Goal: Communication & Community: Answer question/provide support

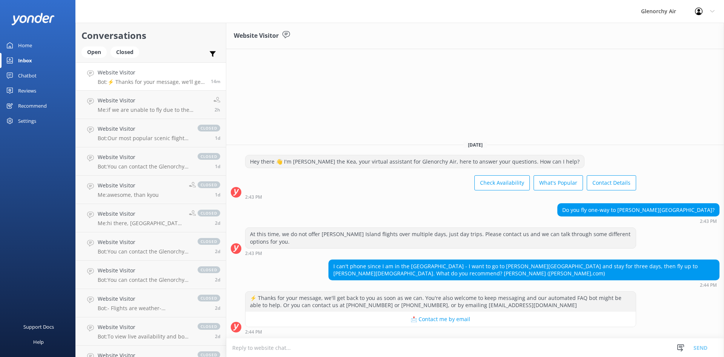
click at [341, 344] on textarea at bounding box center [475, 347] width 498 height 18
type textarea "H"
click at [332, 176] on div "Check Availability What's Popular Contact Details" at bounding box center [440, 183] width 391 height 21
click at [143, 98] on h4 "Website Visitor" at bounding box center [153, 100] width 110 height 8
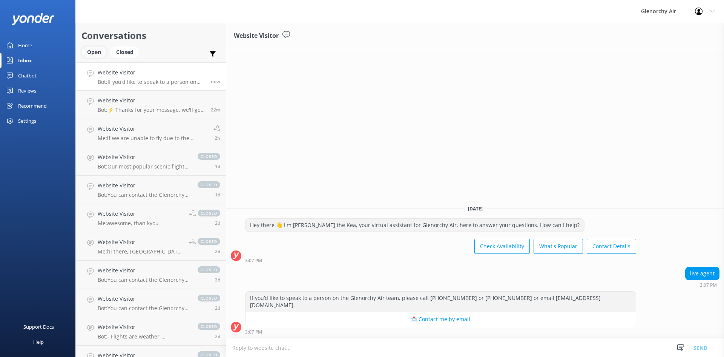
click at [98, 55] on div "Open" at bounding box center [94, 51] width 25 height 11
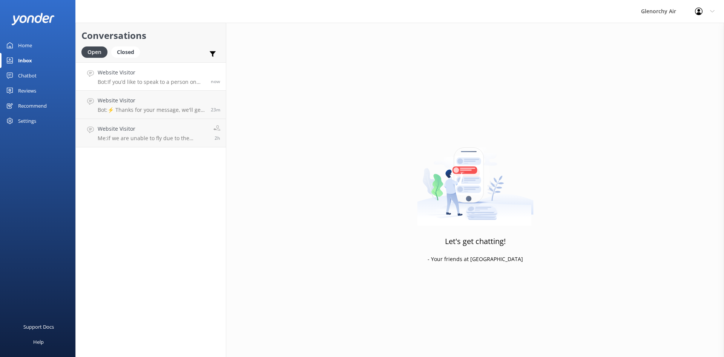
click at [124, 73] on h4 "Website Visitor" at bounding box center [152, 72] width 108 height 8
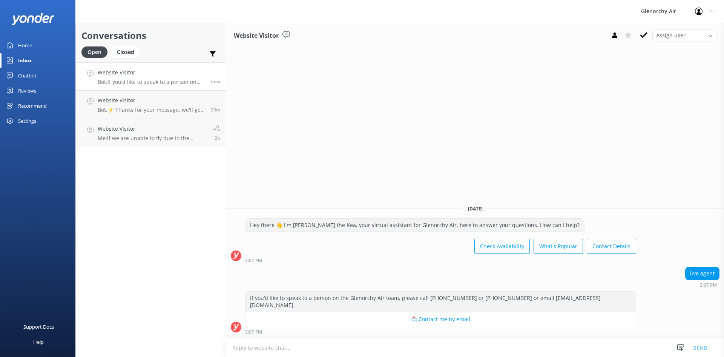
click at [366, 338] on textarea at bounding box center [475, 347] width 498 height 18
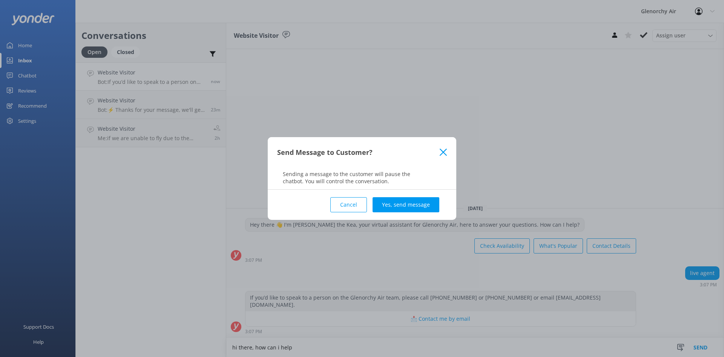
type textarea "hi there, how can i help"
click at [396, 215] on div "Cancel Yes, send message" at bounding box center [362, 204] width 170 height 30
click at [396, 210] on button "Yes, send message" at bounding box center [406, 204] width 67 height 15
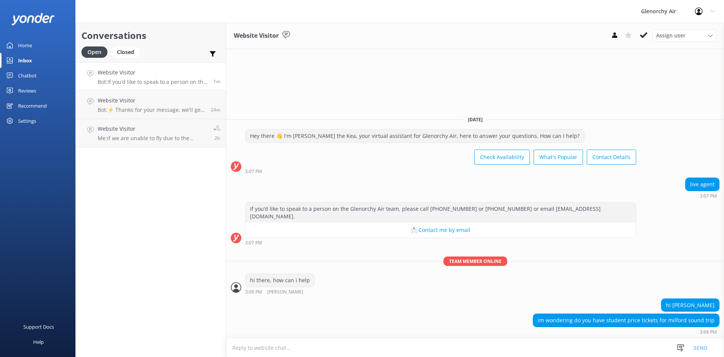
click at [409, 348] on textarea at bounding box center [475, 347] width 498 height 18
type textarea "we do not do a specific student price unfortunately. what dates were you lookin…"
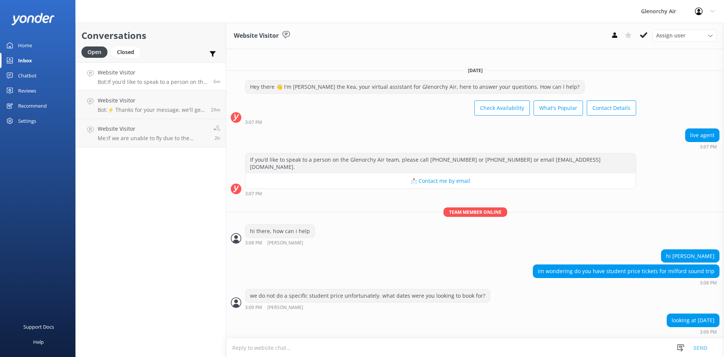
click at [321, 345] on textarea at bounding box center [475, 347] width 498 height 18
type textarea "w"
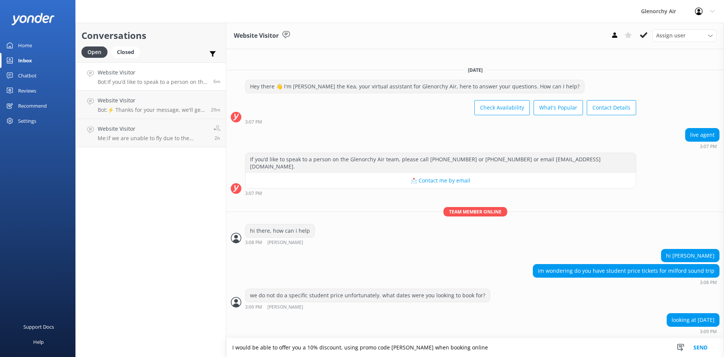
click at [465, 346] on textarea "I would be able to offer you a 10% discount, using promo code [PERSON_NAME] whe…" at bounding box center [475, 347] width 498 height 19
click at [338, 348] on textarea "I would be able to offer you a 10% discount, using promo code [PERSON_NAME] whe…" at bounding box center [475, 347] width 498 height 19
click at [505, 348] on textarea "I would be able to offer you a 10% discount for your booking, using promo code …" at bounding box center [475, 347] width 498 height 19
type textarea "I would be able to offer you a 10% discount for your booking, using promo code …"
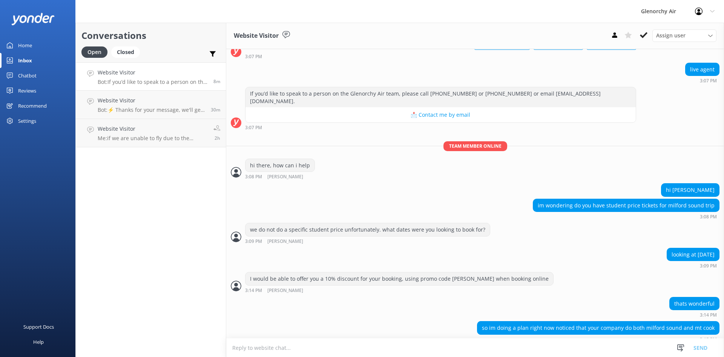
scroll to position [72, 0]
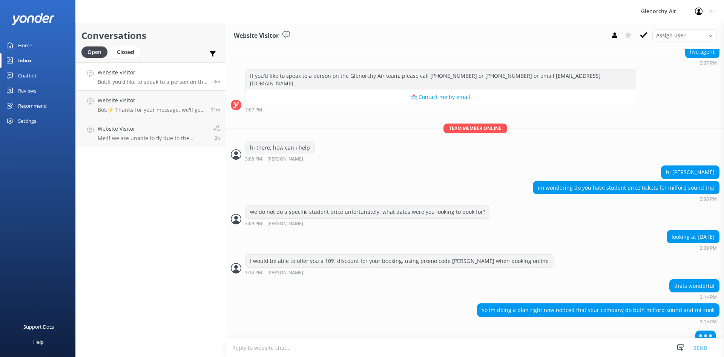
click at [540, 347] on textarea at bounding box center [475, 347] width 498 height 18
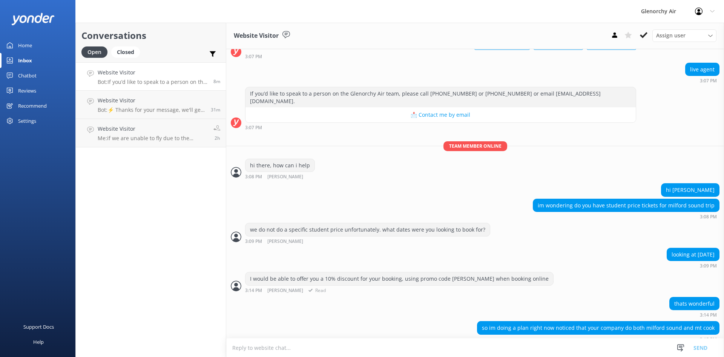
click at [556, 277] on div "I would be able to offer you a 10% discount for your booking, using promo code …" at bounding box center [475, 282] width 498 height 21
click at [494, 240] on div "we do not do a specific student price unfortunately. what dates were you lookin…" at bounding box center [475, 235] width 498 height 25
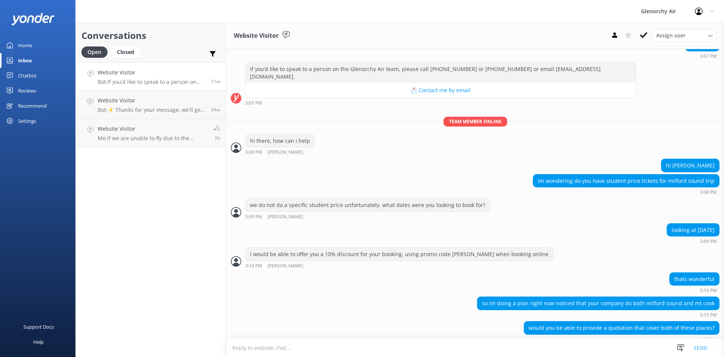
click at [424, 342] on textarea at bounding box center [475, 347] width 498 height 18
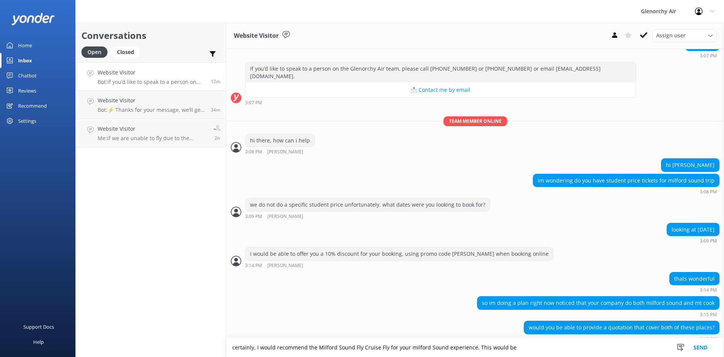
click at [511, 348] on textarea "certainly, I would recommend the Milford Sound Fly Cruise Fly for your milford …" at bounding box center [475, 347] width 498 height 19
click at [509, 347] on textarea "certainly, I would recommend the Milford Sound Fly Cruise Fly for your milford …" at bounding box center [475, 347] width 498 height 19
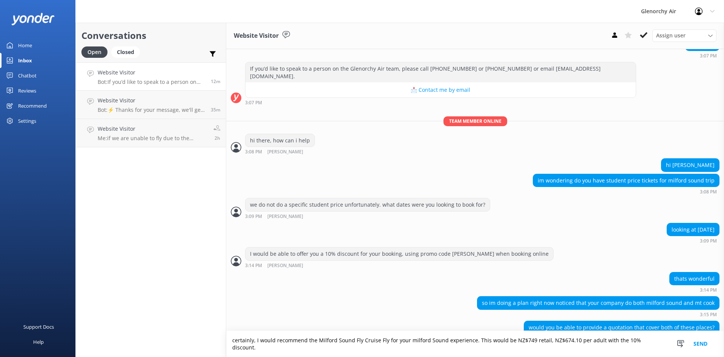
click at [653, 348] on textarea "certainly, I would recommend the Milford Sound Fly Cruise Fly for your milford …" at bounding box center [475, 344] width 498 height 26
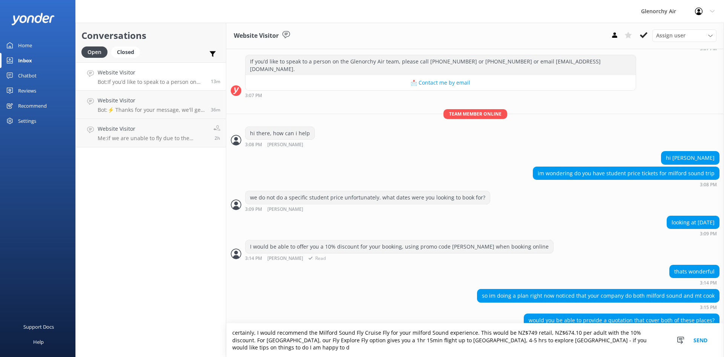
scroll to position [94, 0]
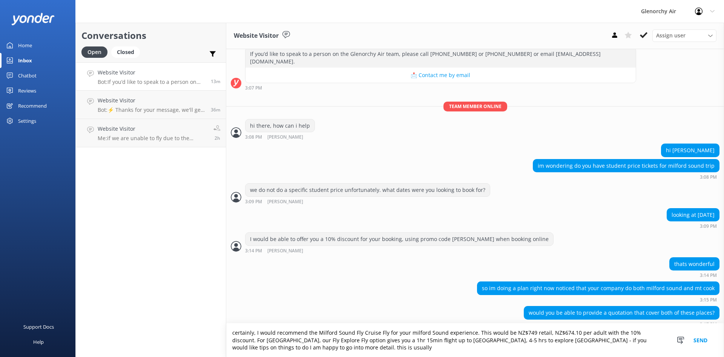
click at [406, 351] on textarea "certainly, I would recommend the Milford Sound Fly Cruise Fly for your milford …" at bounding box center [475, 340] width 498 height 34
click at [256, 332] on textarea "certainly, I would recommend the Milford Sound Fly Cruise Fly for your milford …" at bounding box center [475, 340] width 498 height 34
drag, startPoint x: 312, startPoint y: 332, endPoint x: 255, endPoint y: 334, distance: 57.0
click at [255, 334] on textarea "certainly, you would need 2 days I would recommend the Milford Sound Fly Cruise…" at bounding box center [475, 340] width 498 height 34
click at [459, 346] on textarea "certainly, I would recommend the Milford Sound Fly Cruise Fly for your milford …" at bounding box center [475, 340] width 498 height 34
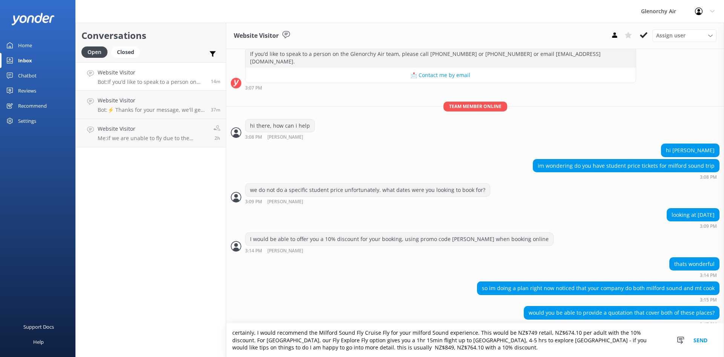
drag, startPoint x: 459, startPoint y: 346, endPoint x: 255, endPoint y: 334, distance: 204.1
click at [255, 334] on textarea "certainly, I would recommend the Milford Sound Fly Cruise Fly for your milford …" at bounding box center [475, 340] width 498 height 34
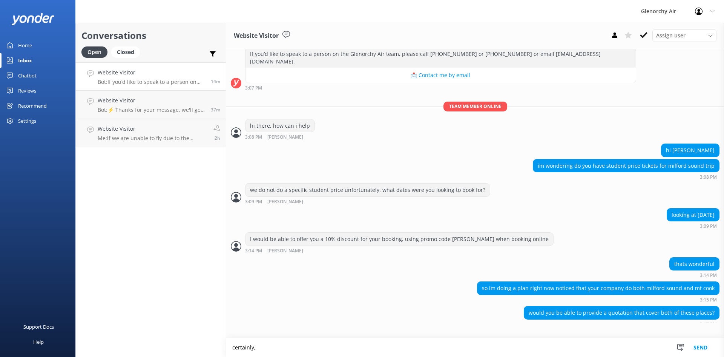
scroll to position [80, 0]
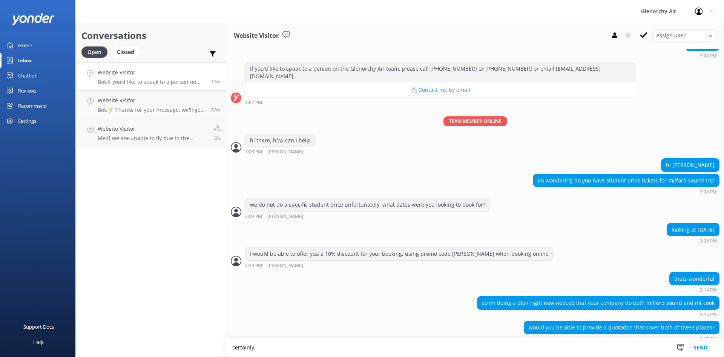
click at [260, 344] on textarea "certainly," at bounding box center [475, 347] width 498 height 19
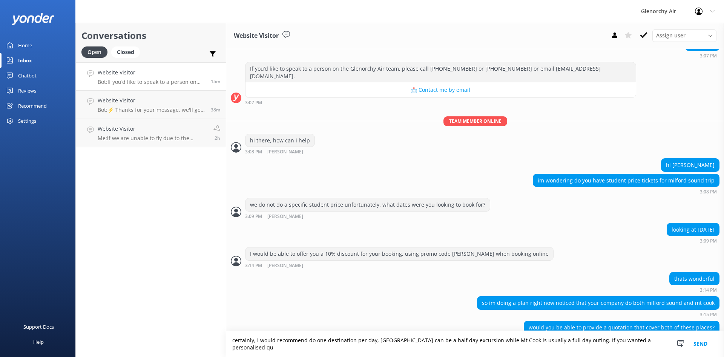
scroll to position [87, 0]
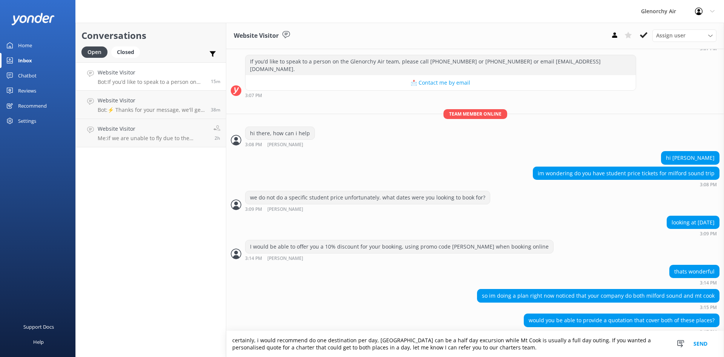
type textarea "certainly, i would recommend do one destination per day, [GEOGRAPHIC_DATA] can …"
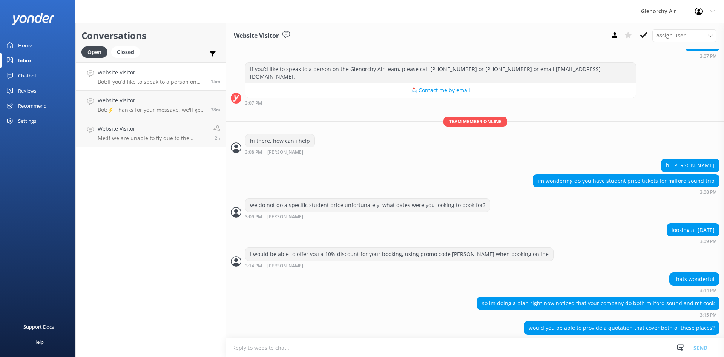
scroll to position [111, 0]
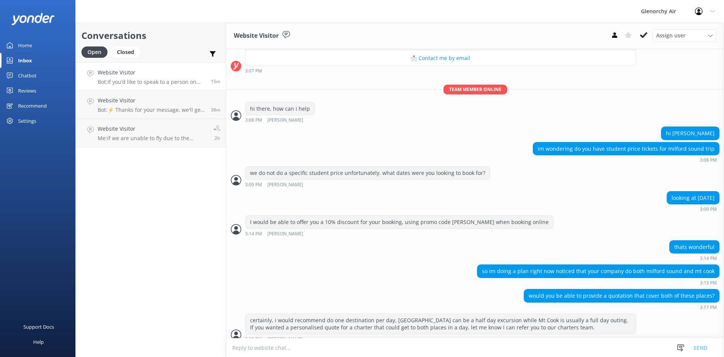
click at [260, 344] on textarea at bounding box center [475, 347] width 498 height 18
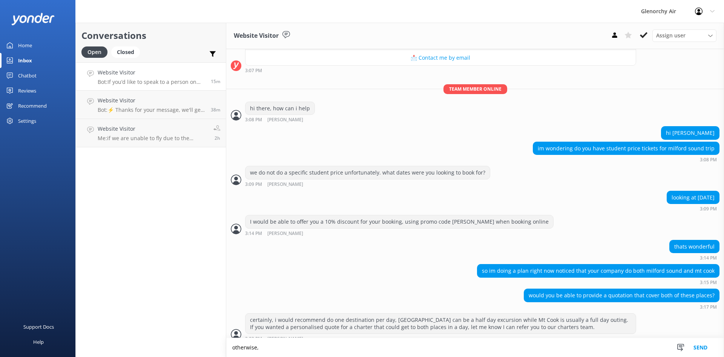
paste textarea "I would recommend the Milford Sound Fly Cruise Fly for your milford Sound exper…"
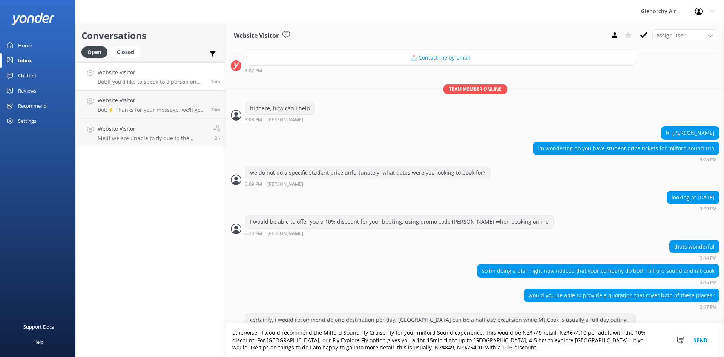
click at [415, 335] on textarea "otherwise, I would recommend the Milford Sound Fly Cruise Fly for your milford …" at bounding box center [475, 340] width 498 height 34
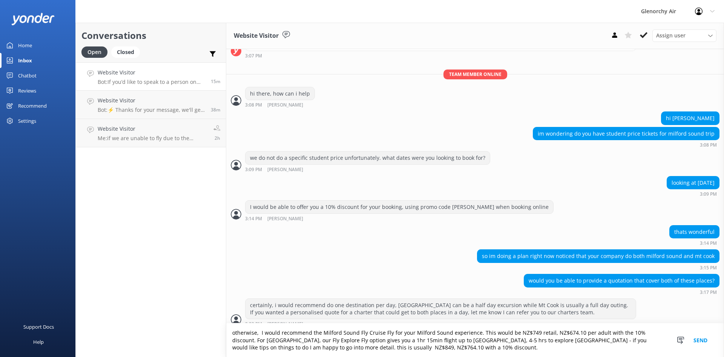
click at [507, 347] on textarea "otherwise, I would recommend the Milford Sound Fly Cruise Fly for your Milford …" at bounding box center [475, 340] width 498 height 34
click at [658, 331] on textarea "otherwise, I would recommend the Milford Sound Fly Cruise Fly for your Milford …" at bounding box center [475, 340] width 498 height 34
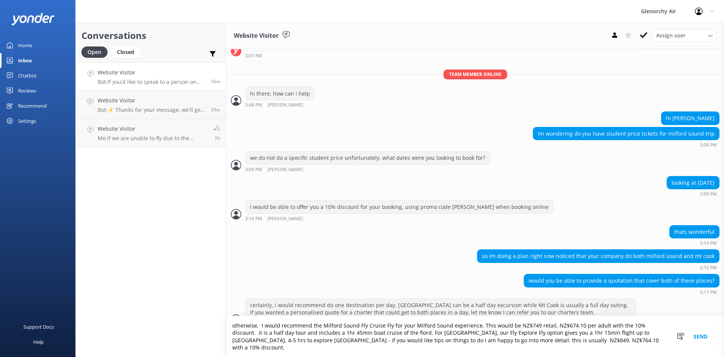
type textarea "otherwise, I would recommend the Milford Sound Fly Cruise Fly for your Milford …"
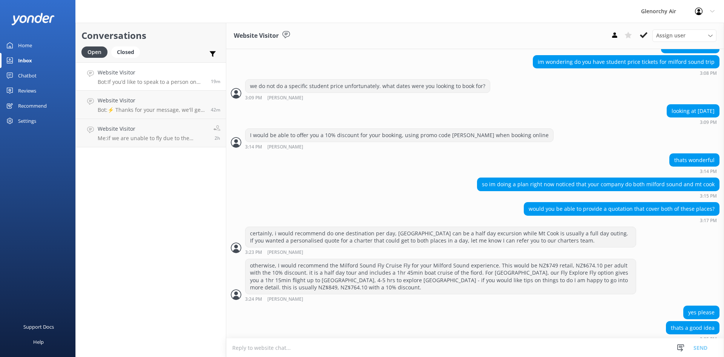
scroll to position [222, 0]
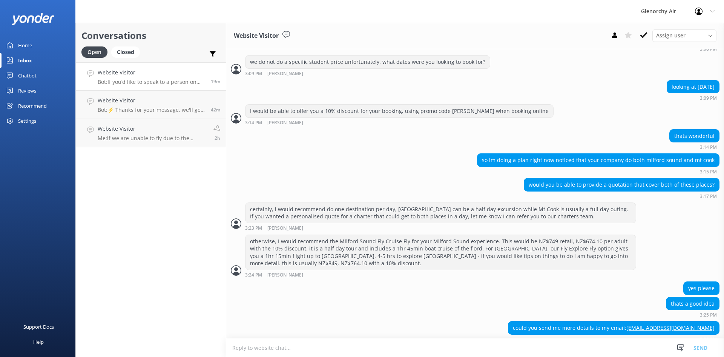
click at [535, 349] on textarea at bounding box center [475, 347] width 498 height 18
click at [535, 346] on textarea at bounding box center [475, 347] width 498 height 18
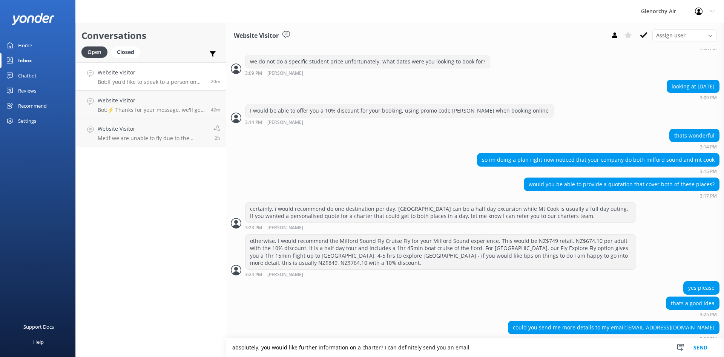
type textarea "absolutely, you would like further information on a charter? I can definitely s…"
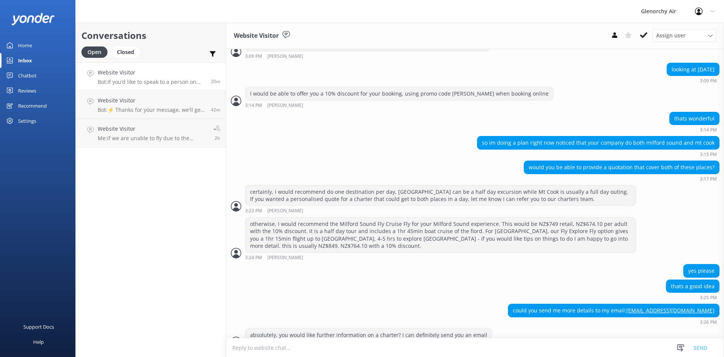
scroll to position [247, 0]
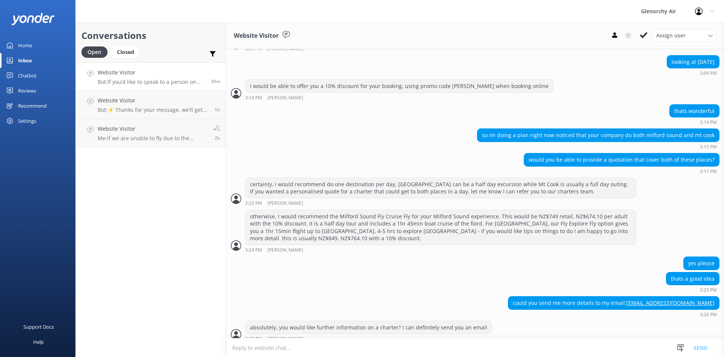
click at [420, 272] on div "thats a good idea 3:25 PM" at bounding box center [475, 282] width 498 height 21
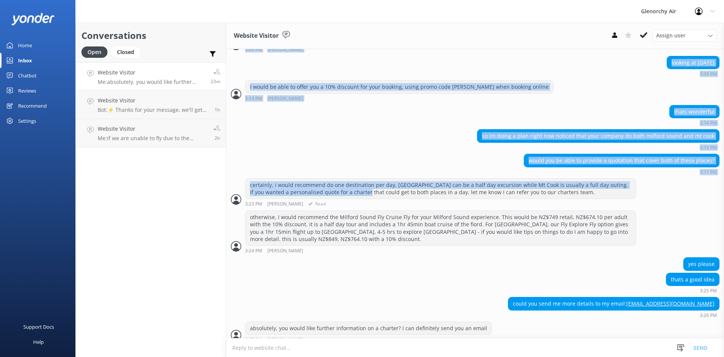
scroll to position [247, 0]
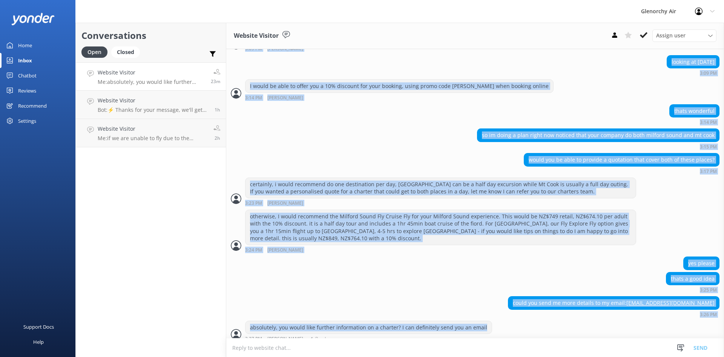
drag, startPoint x: 244, startPoint y: 109, endPoint x: 573, endPoint y: 320, distance: 391.0
click at [573, 320] on div "[DATE] Hey there 👋 I'm [PERSON_NAME] the Kea, your virtual assistant for Glenor…" at bounding box center [475, 73] width 498 height 543
copy div "Team member online hi there, how can i help 3:08 PM [PERSON_NAME] hi [PERSON_NA…"
